Goal: Browse casually: Explore the website without a specific task or goal

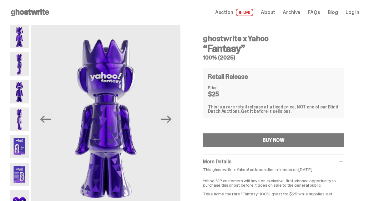
click at [215, 12] on span "LIVE" at bounding box center [245, 12] width 18 height 7
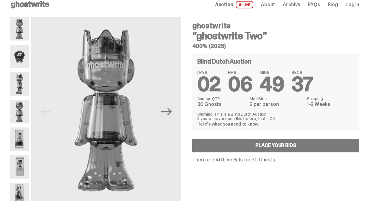
scroll to position [9, 0]
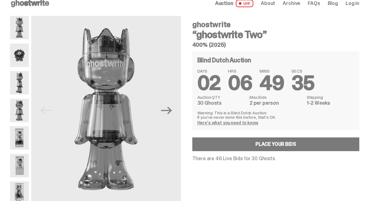
click at [15, 108] on img at bounding box center [19, 110] width 19 height 23
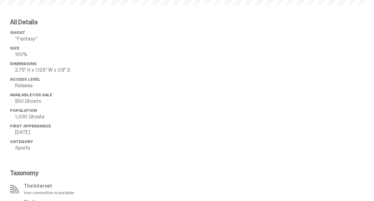
scroll to position [25, 0]
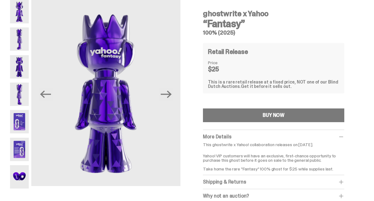
click at [15, 182] on img at bounding box center [19, 177] width 19 height 23
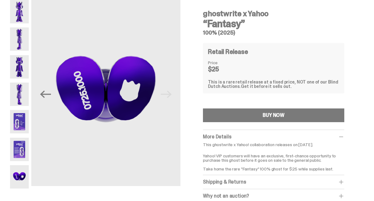
click at [22, 144] on img at bounding box center [19, 149] width 19 height 23
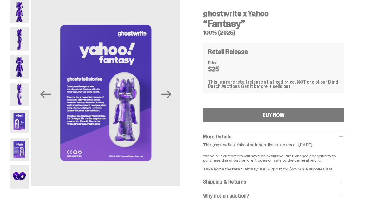
click at [22, 90] on img at bounding box center [19, 94] width 19 height 23
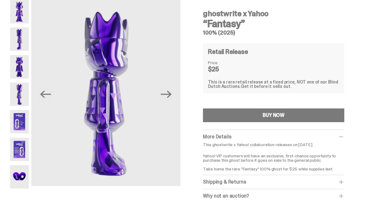
click at [22, 61] on img at bounding box center [19, 66] width 19 height 23
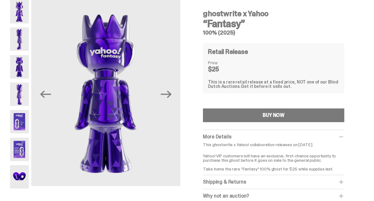
click at [21, 41] on img at bounding box center [19, 38] width 19 height 23
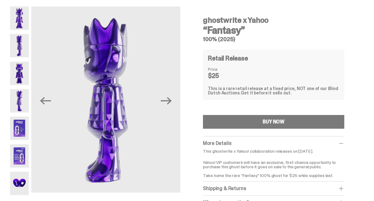
scroll to position [20, 0]
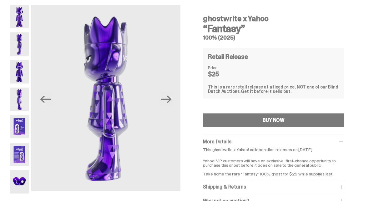
click at [20, 17] on img at bounding box center [19, 16] width 19 height 23
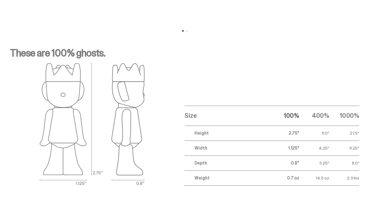
scroll to position [827, 0]
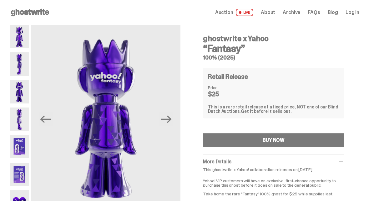
click at [22, 12] on icon at bounding box center [30, 12] width 40 height 10
